Goal: Task Accomplishment & Management: Manage account settings

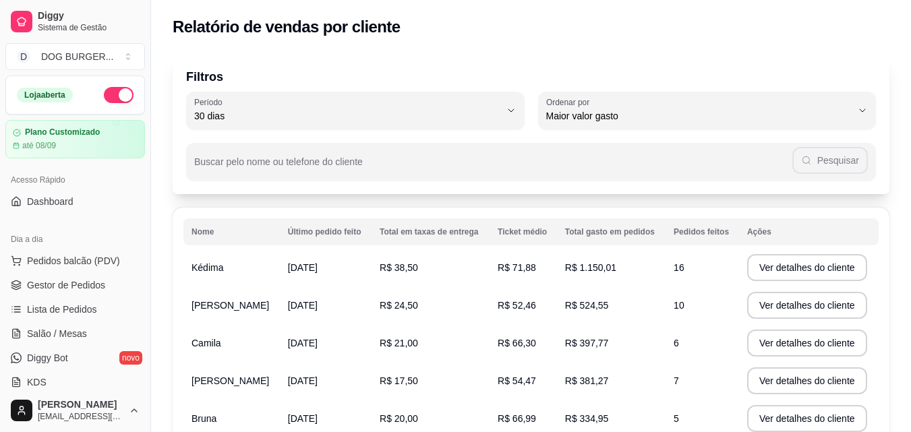
select select "30"
select select "HIGHEST_TOTAL_SPENT_WITH_ORDERS"
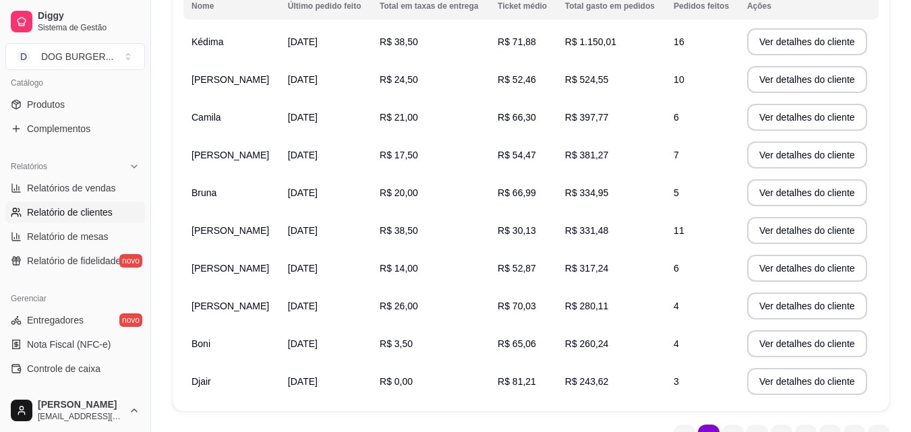
scroll to position [202, 0]
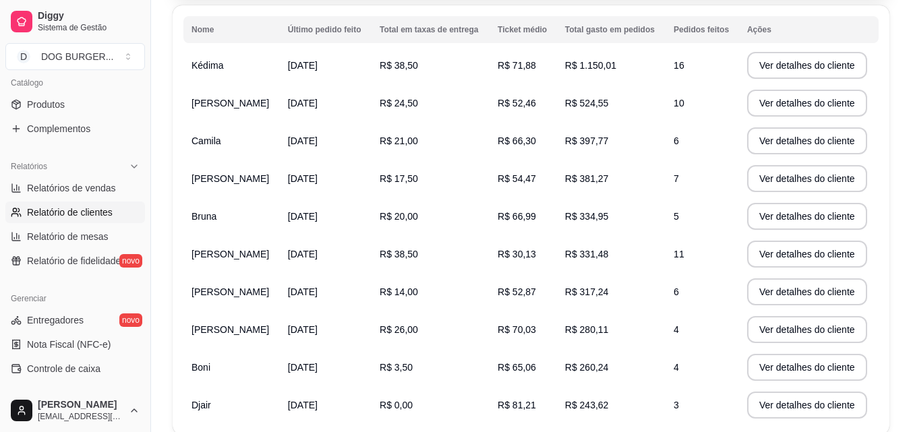
drag, startPoint x: 571, startPoint y: 67, endPoint x: 619, endPoint y: 66, distance: 48.6
click at [619, 66] on td "R$ 1.150,01" at bounding box center [611, 66] width 109 height 38
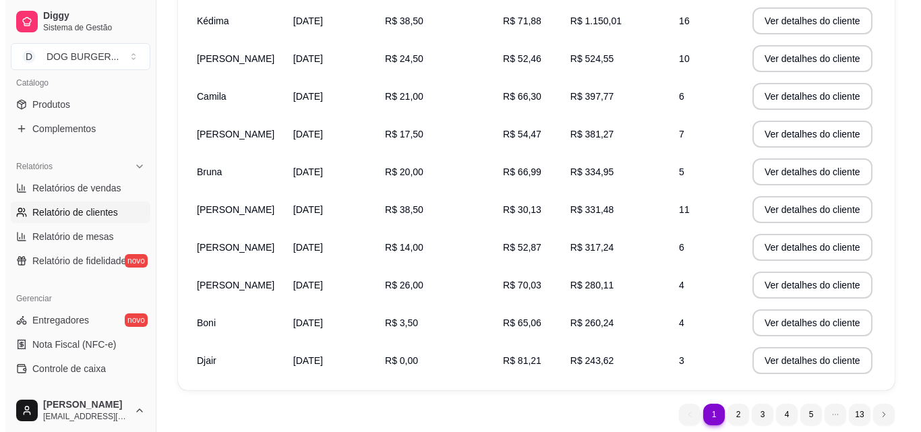
scroll to position [295, 0]
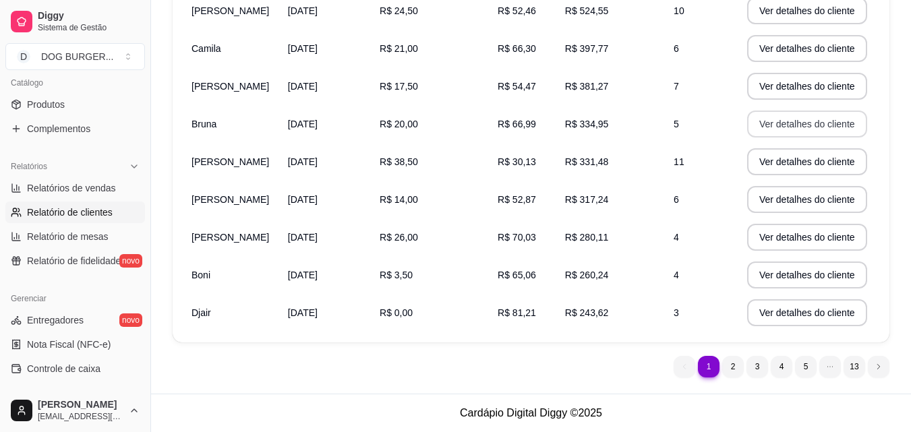
click at [801, 127] on button "Ver detalhes do cliente" at bounding box center [807, 124] width 120 height 27
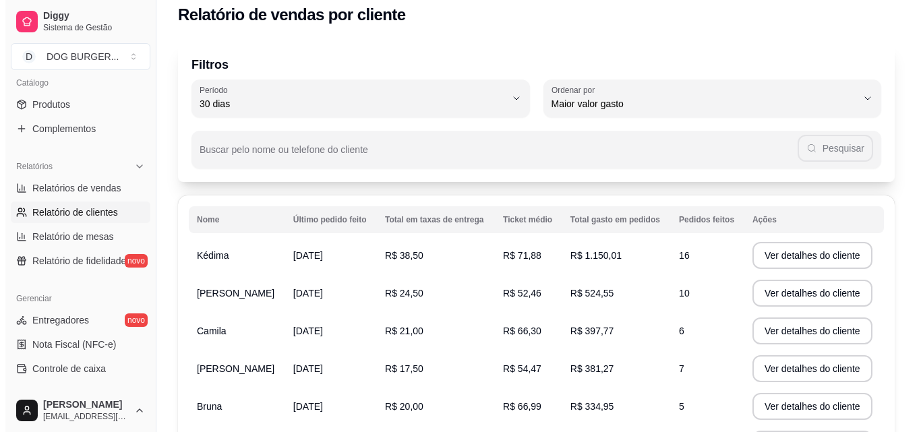
scroll to position [0, 0]
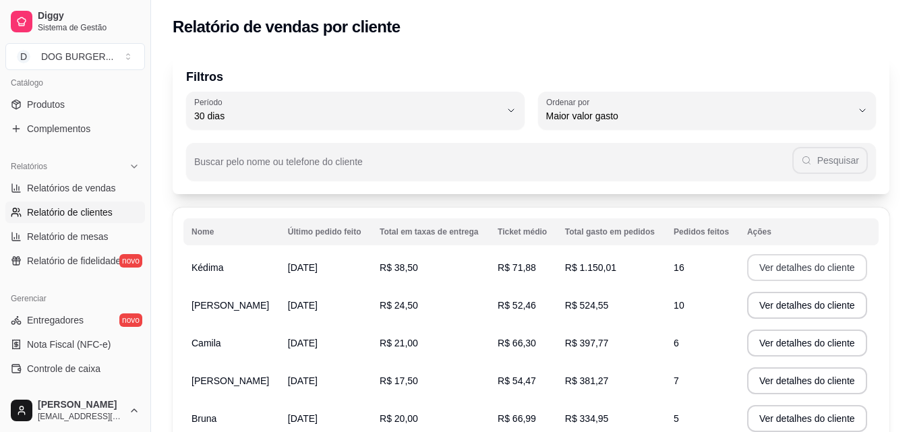
click at [790, 270] on button "Ver detalhes do cliente" at bounding box center [807, 267] width 120 height 27
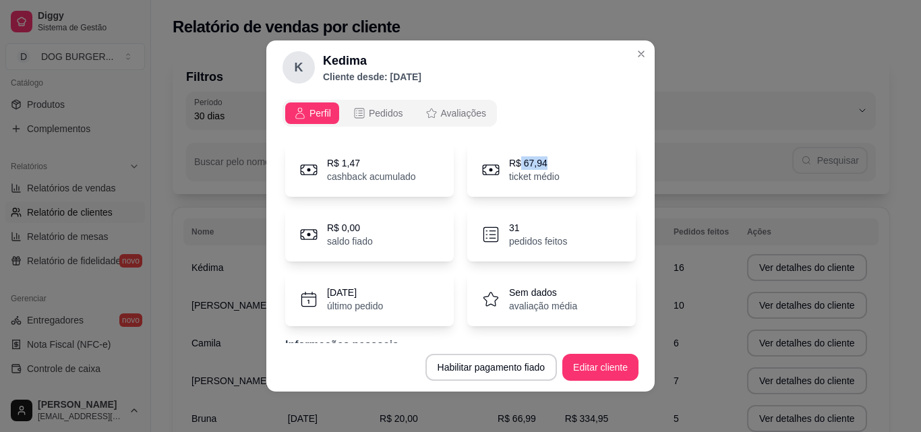
drag, startPoint x: 510, startPoint y: 163, endPoint x: 544, endPoint y: 163, distance: 33.7
click at [544, 163] on p "R$ 67,94" at bounding box center [534, 162] width 51 height 13
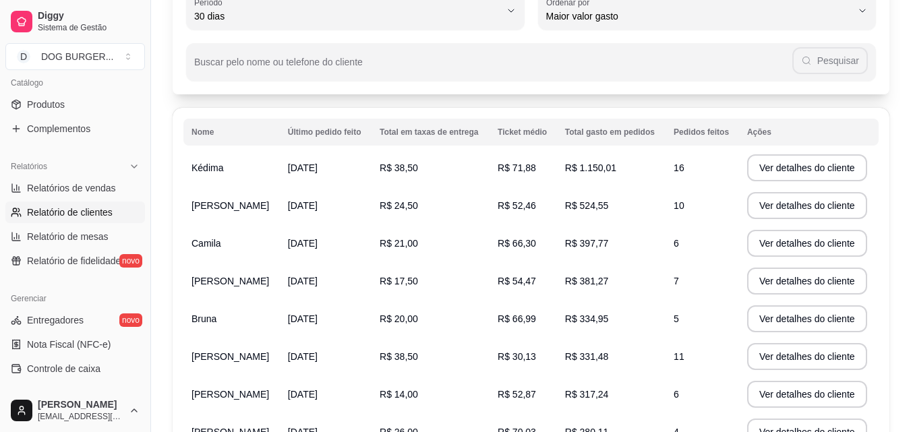
scroll to position [135, 0]
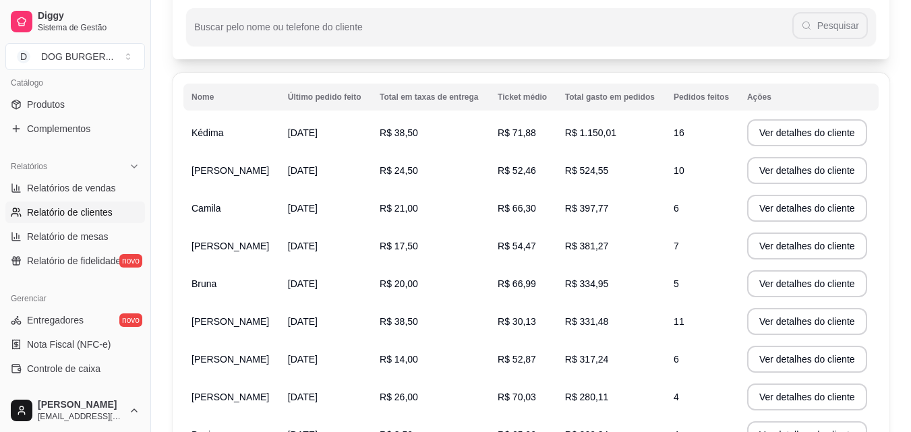
click at [413, 324] on span "R$ 38,50" at bounding box center [399, 321] width 38 height 11
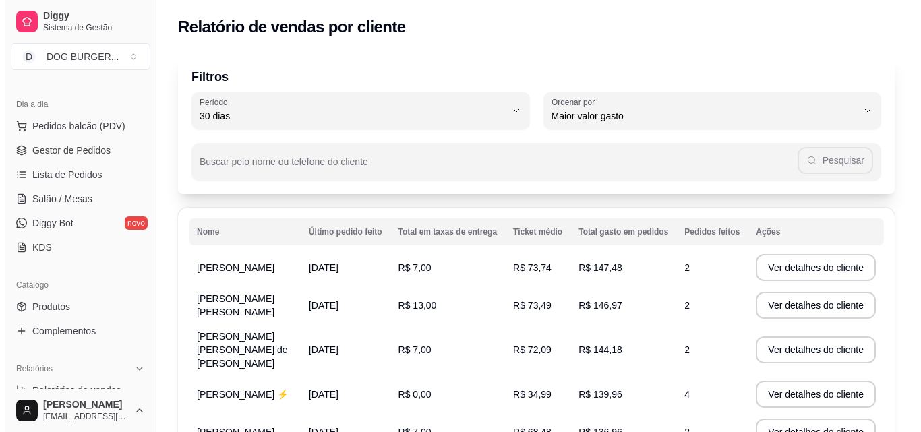
scroll to position [0, 0]
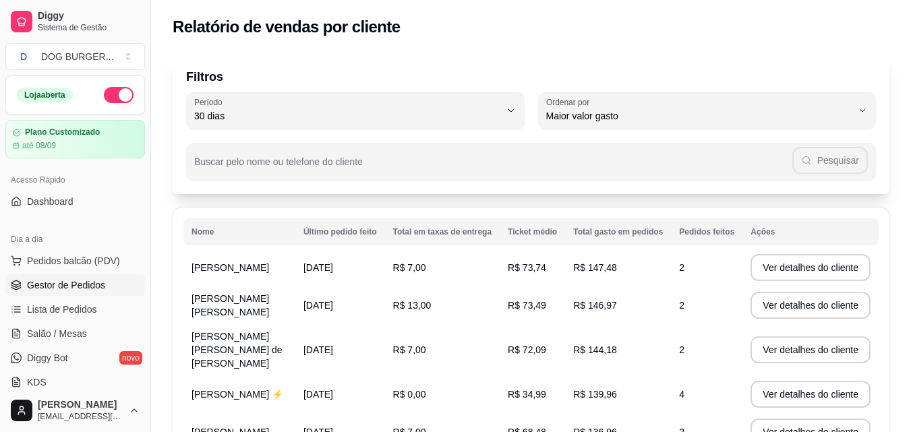
click at [84, 285] on span "Gestor de Pedidos" at bounding box center [66, 285] width 78 height 13
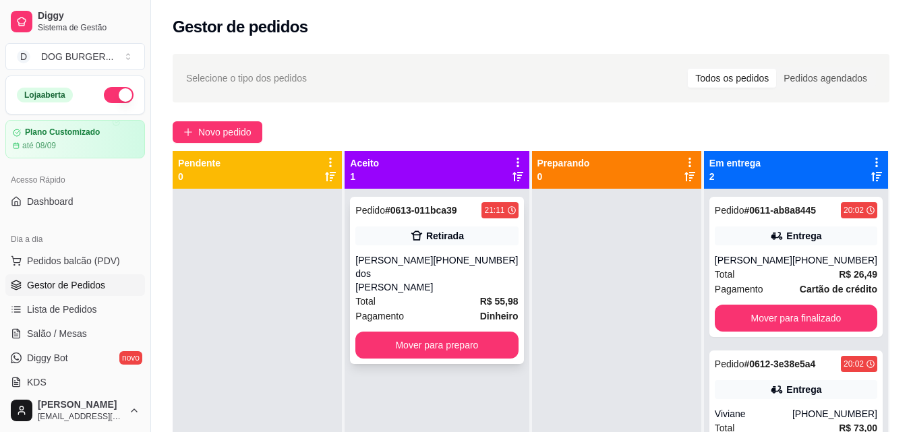
click at [428, 294] on div "Total R$ 55,98" at bounding box center [436, 301] width 163 height 15
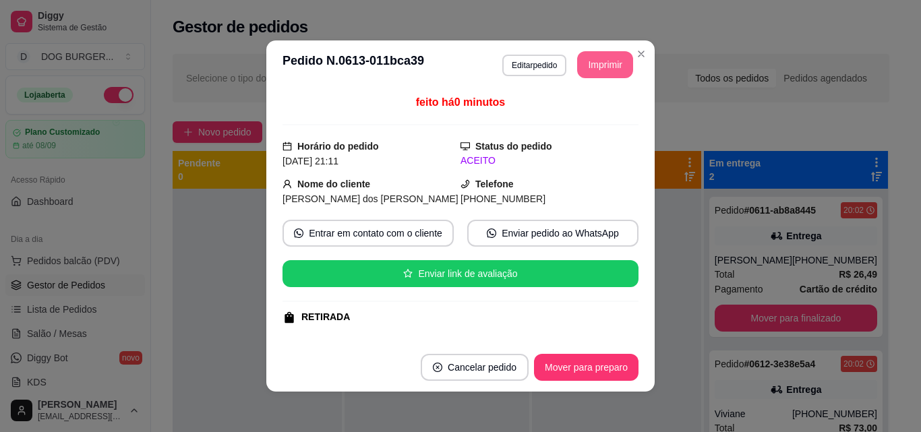
click at [595, 62] on button "Imprimir" at bounding box center [605, 64] width 56 height 27
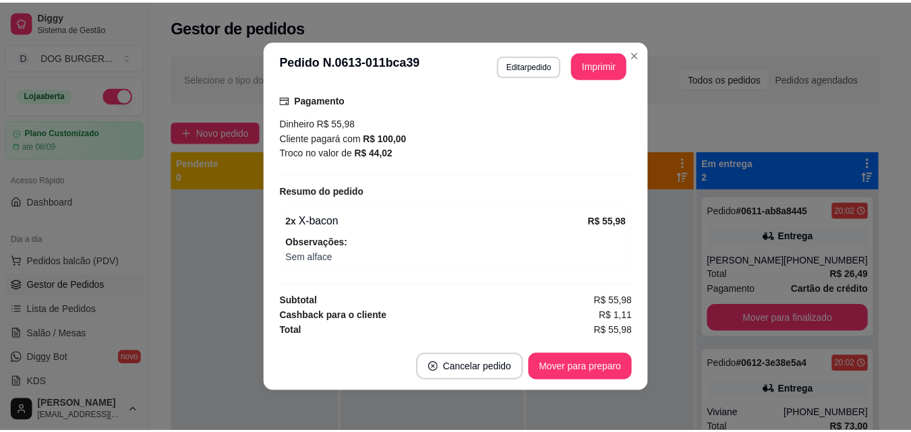
scroll to position [3, 0]
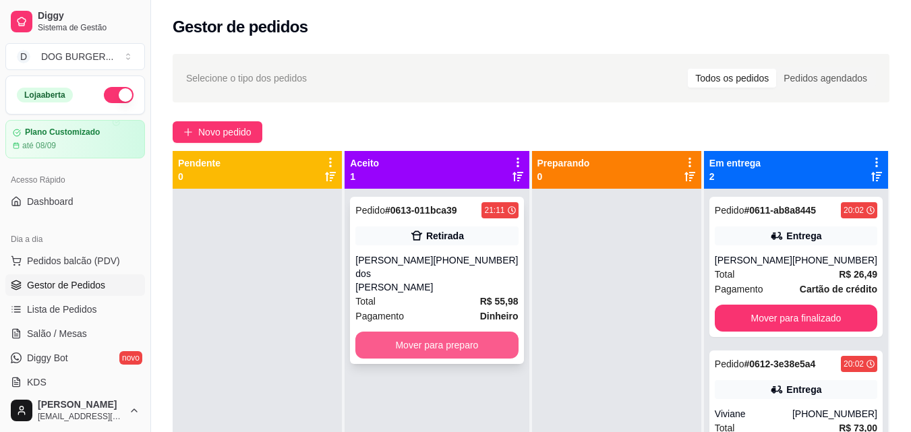
click at [477, 337] on button "Mover para preparo" at bounding box center [436, 345] width 163 height 27
